Goal: Use online tool/utility: Utilize a website feature to perform a specific function

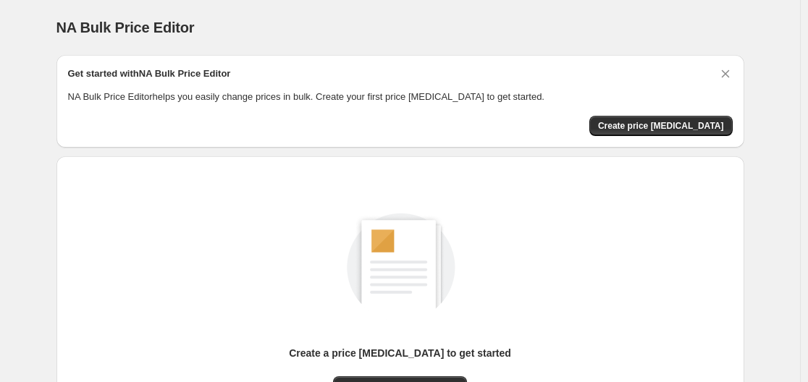
scroll to position [160, 0]
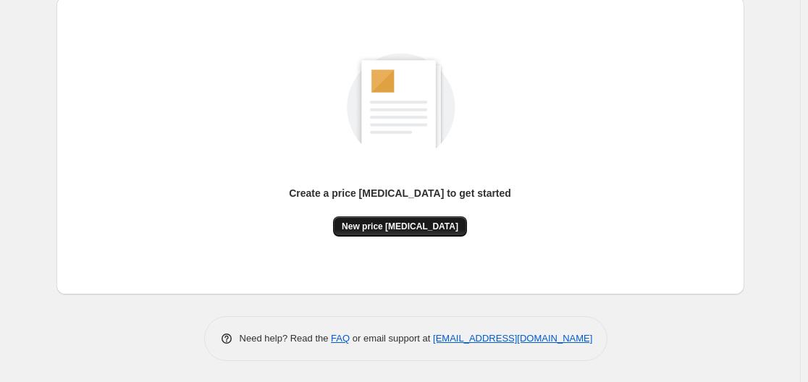
click at [394, 228] on span "New price change job" at bounding box center [400, 227] width 117 height 12
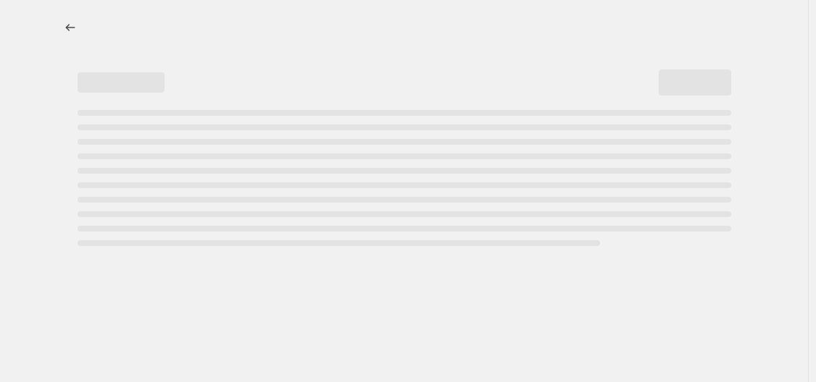
select select "percentage"
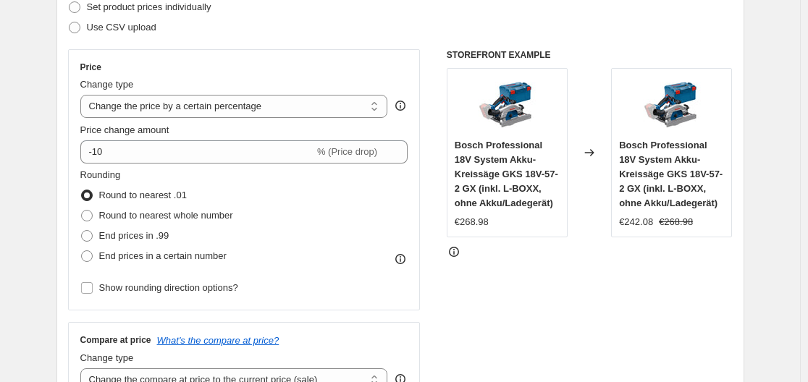
scroll to position [290, 0]
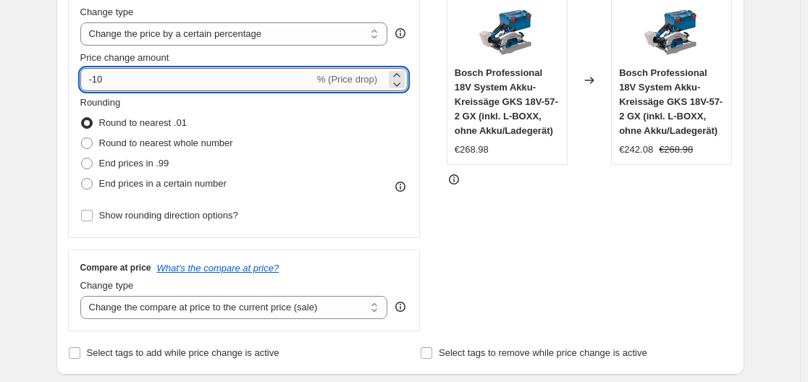
drag, startPoint x: 96, startPoint y: 80, endPoint x: 114, endPoint y: 81, distance: 17.4
click at [114, 81] on input "-10" at bounding box center [197, 79] width 234 height 23
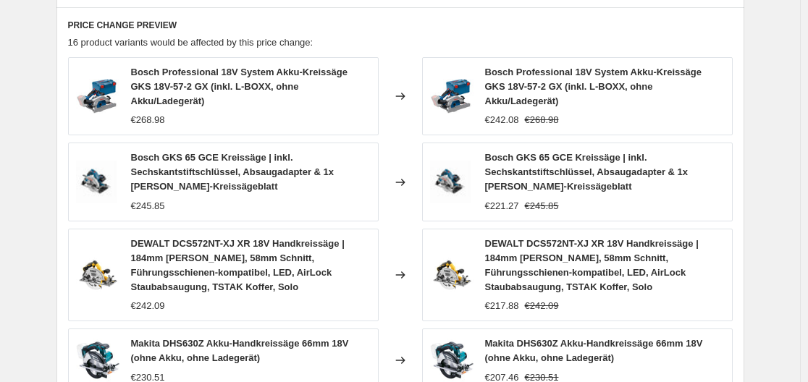
scroll to position [1147, 0]
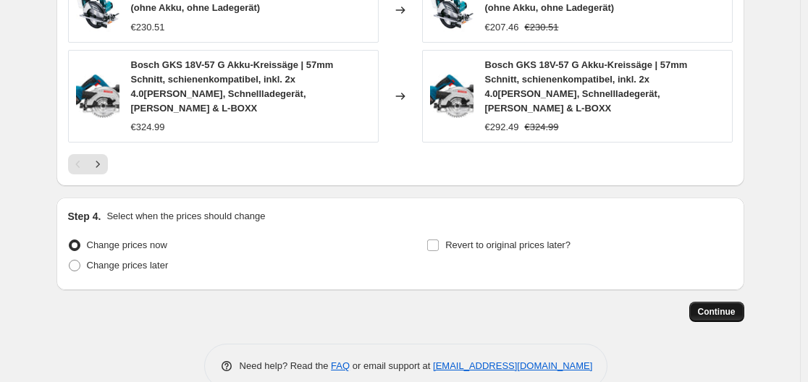
type input "-30"
click at [734, 306] on span "Continue" at bounding box center [717, 312] width 38 height 12
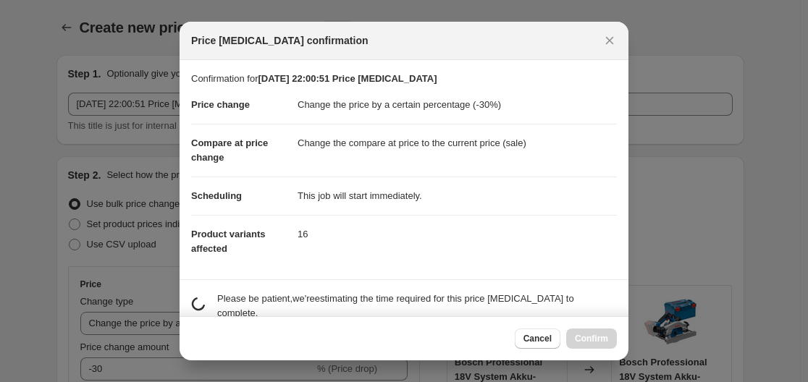
scroll to position [0, 0]
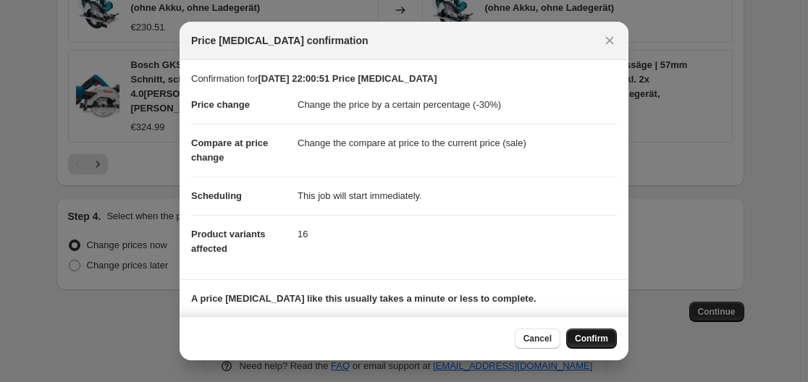
click at [597, 338] on span "Confirm" at bounding box center [591, 339] width 33 height 12
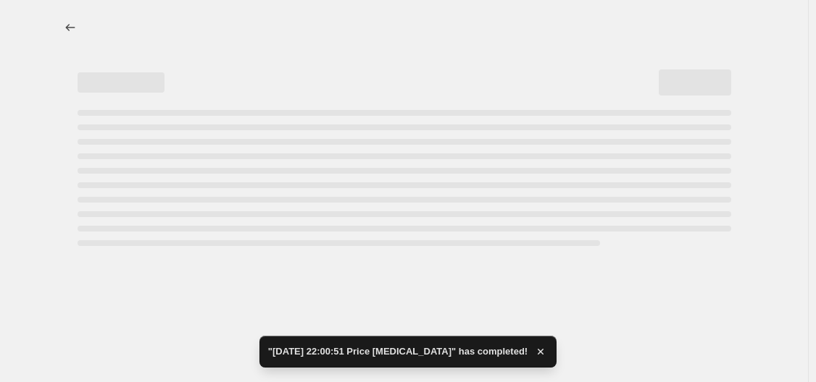
select select "percentage"
